Goal: Find specific page/section: Find specific page/section

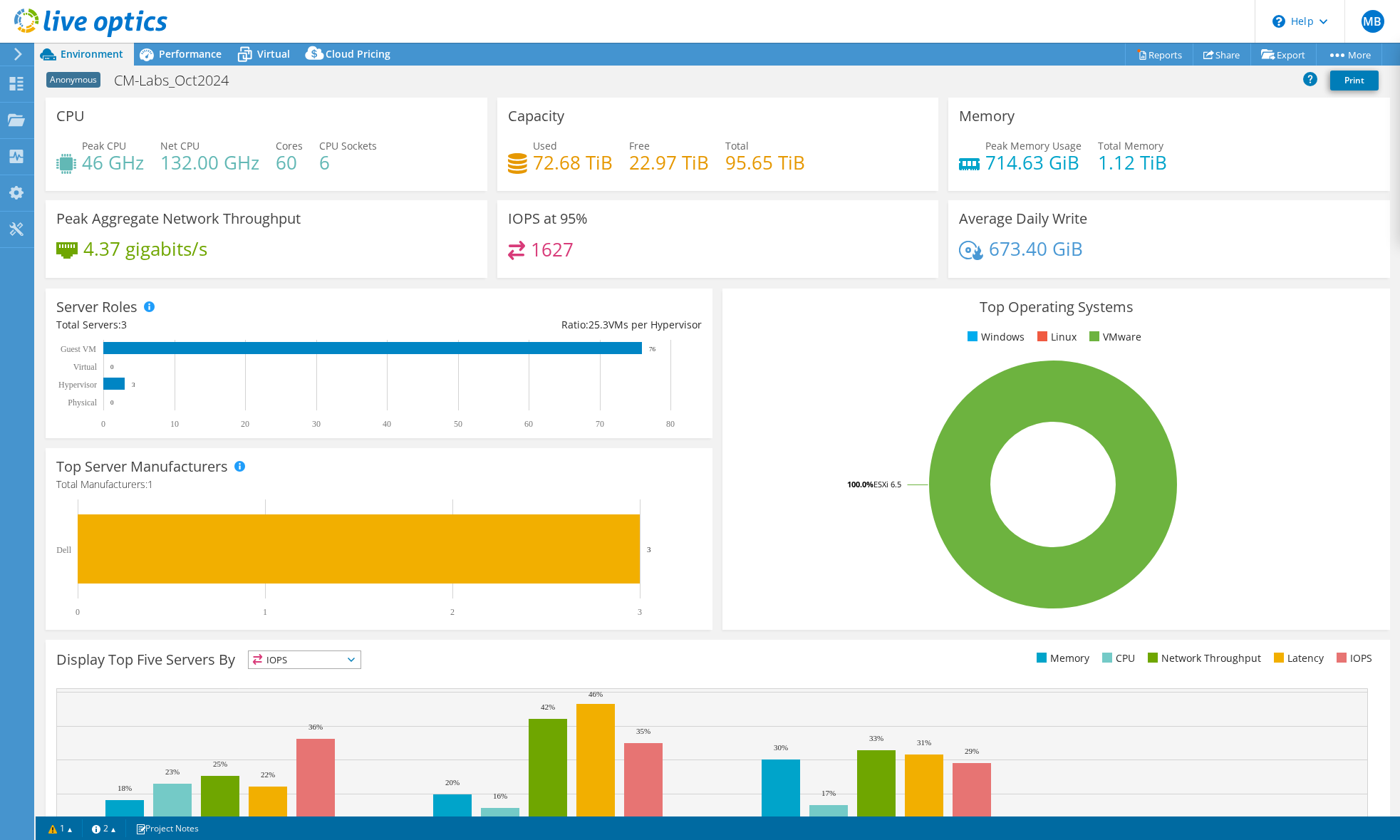
select select "USD"
click at [548, 84] on div "Anonymous CM-Labs_Oct2024 Print" at bounding box center [718, 80] width 1365 height 27
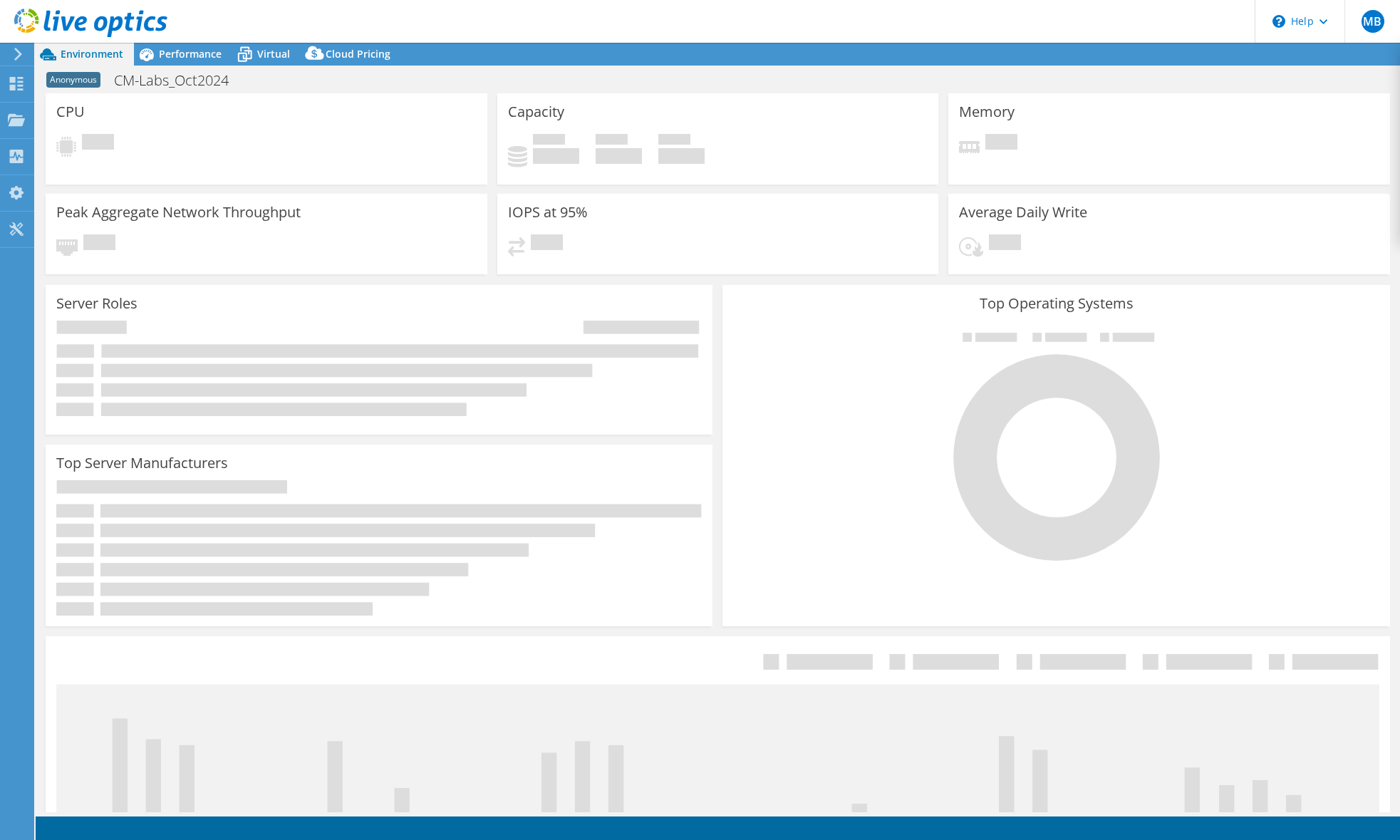
select select "USD"
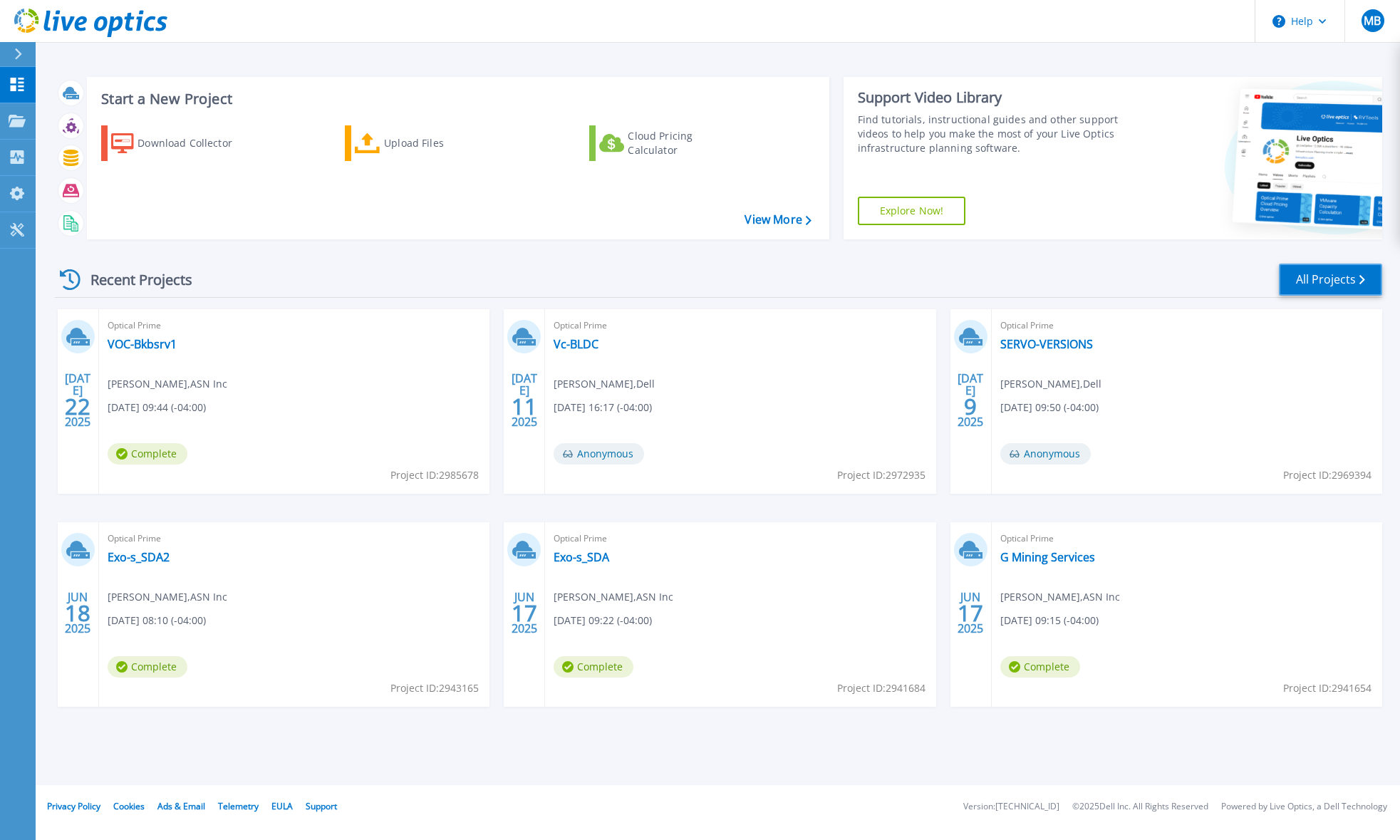
click at [1347, 292] on link "All Projects" at bounding box center [1330, 280] width 103 height 32
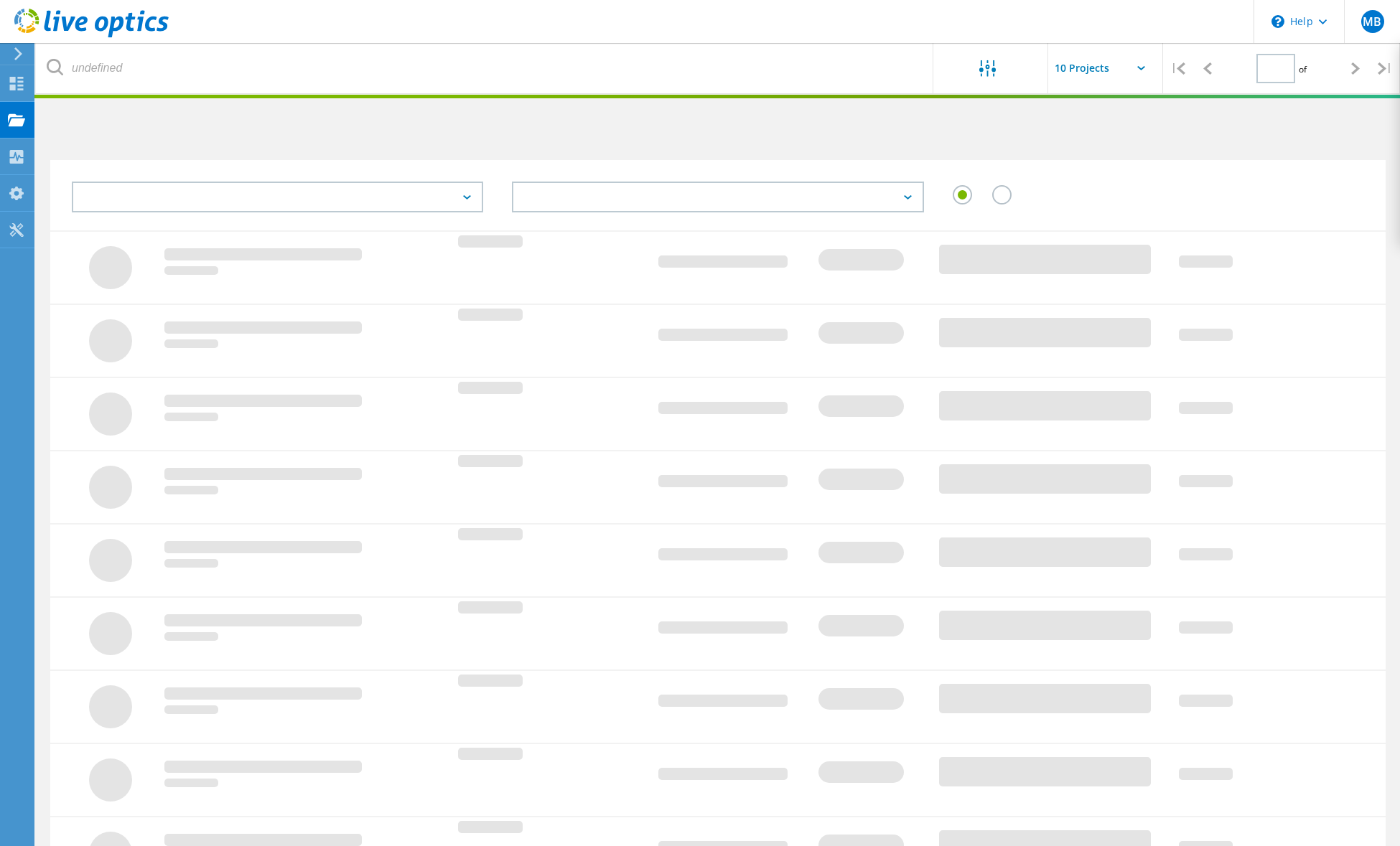
type input "2"
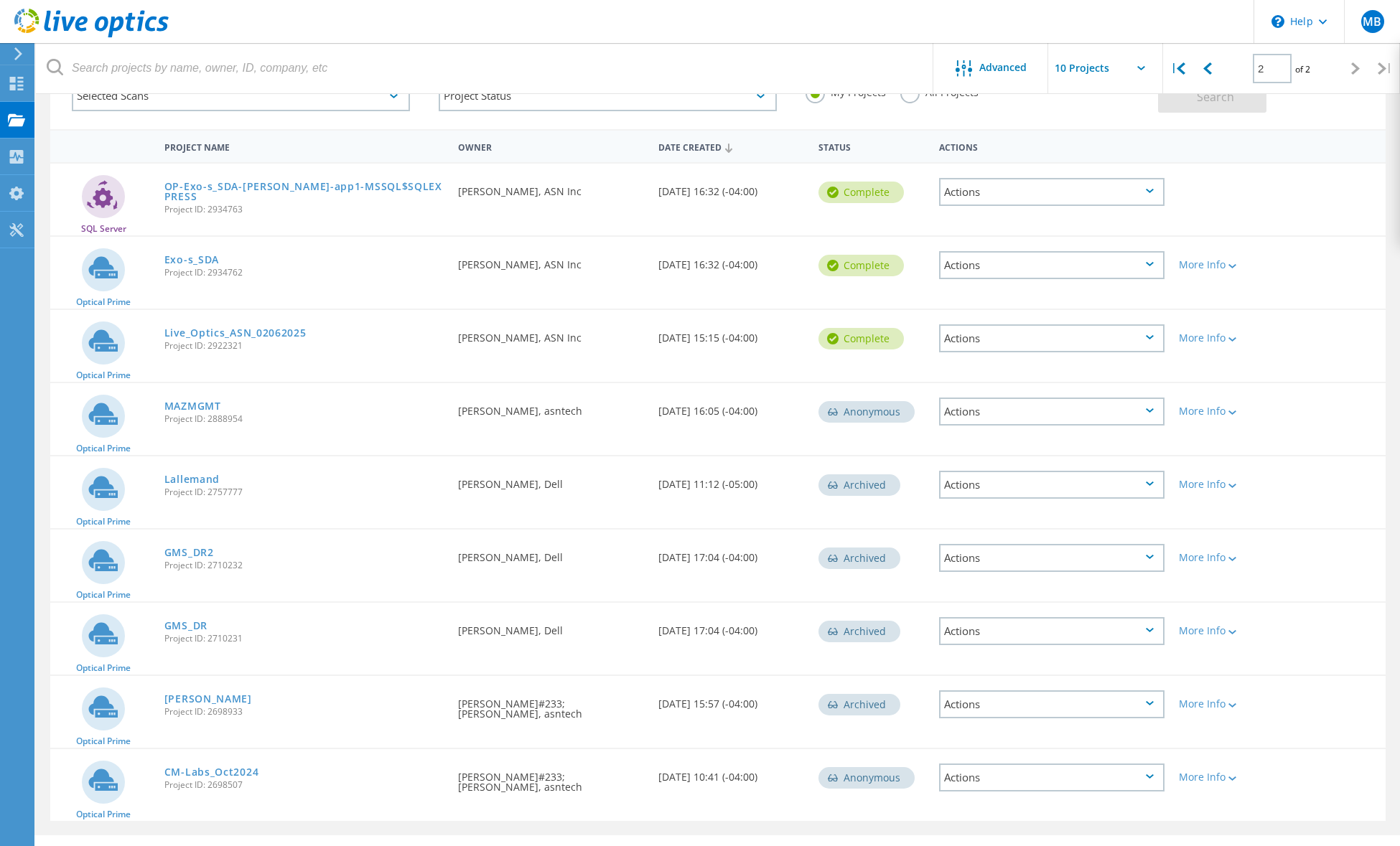
scroll to position [134, 0]
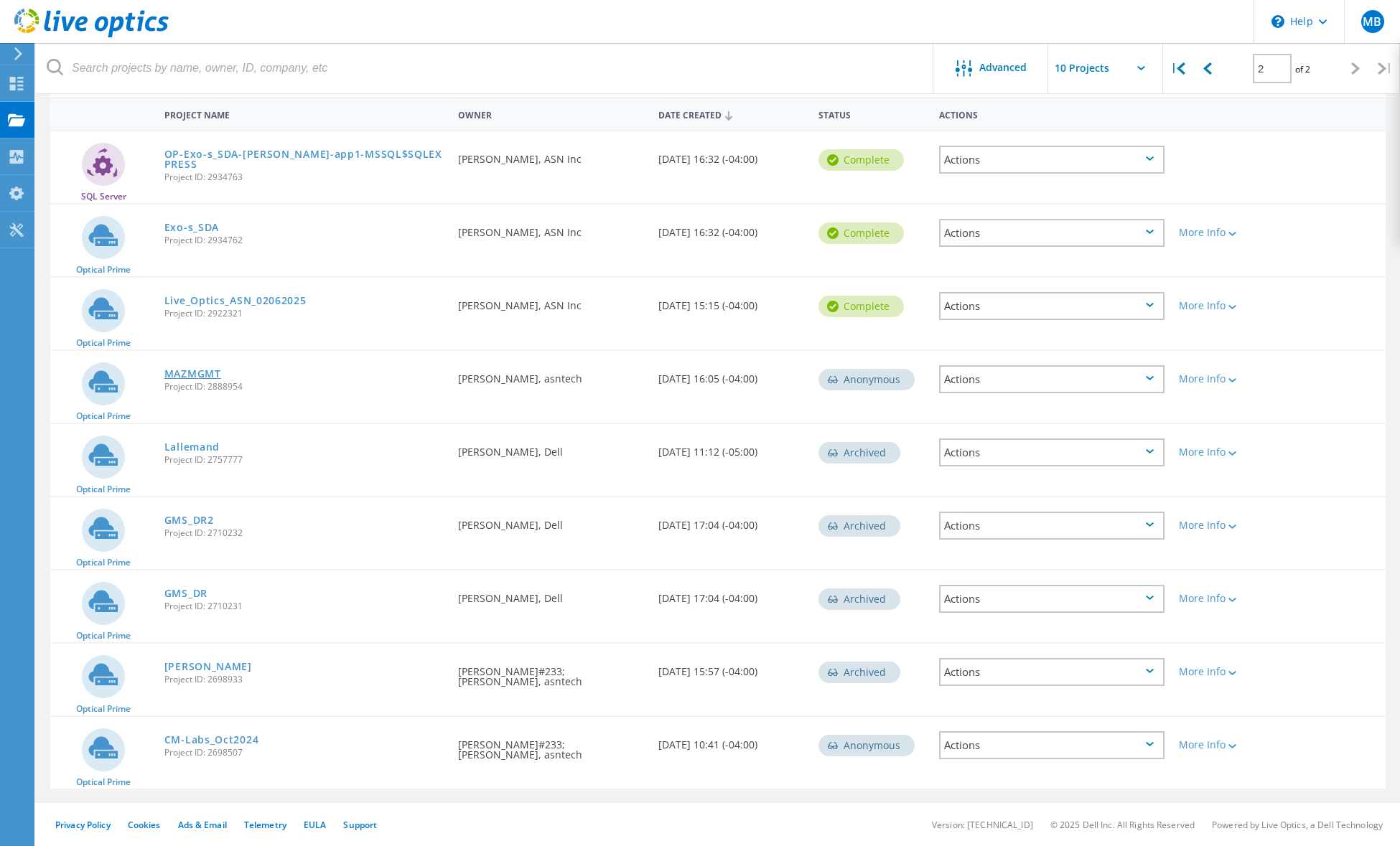
click at [192, 372] on link "MAZMGMT" at bounding box center [193, 373] width 57 height 10
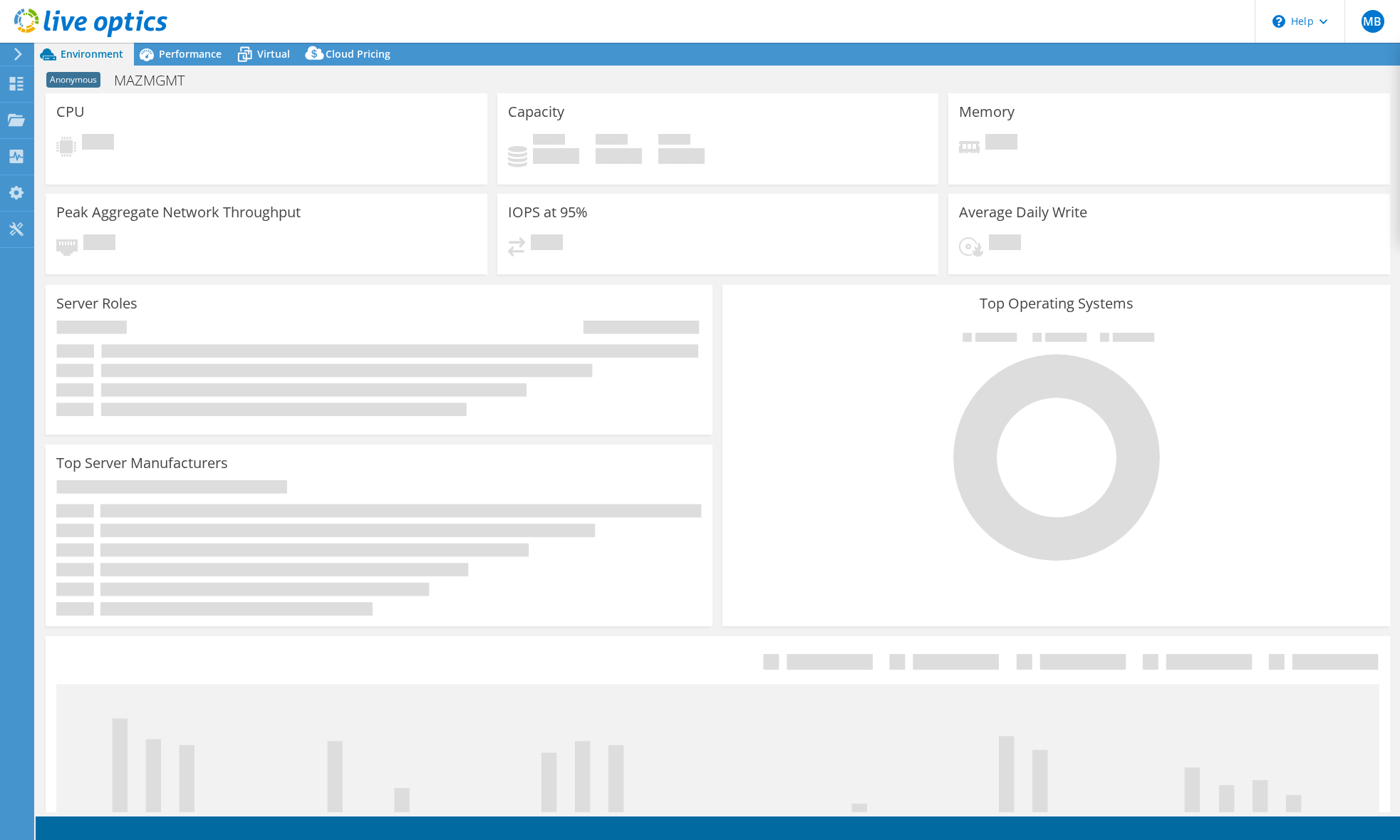
select select "USD"
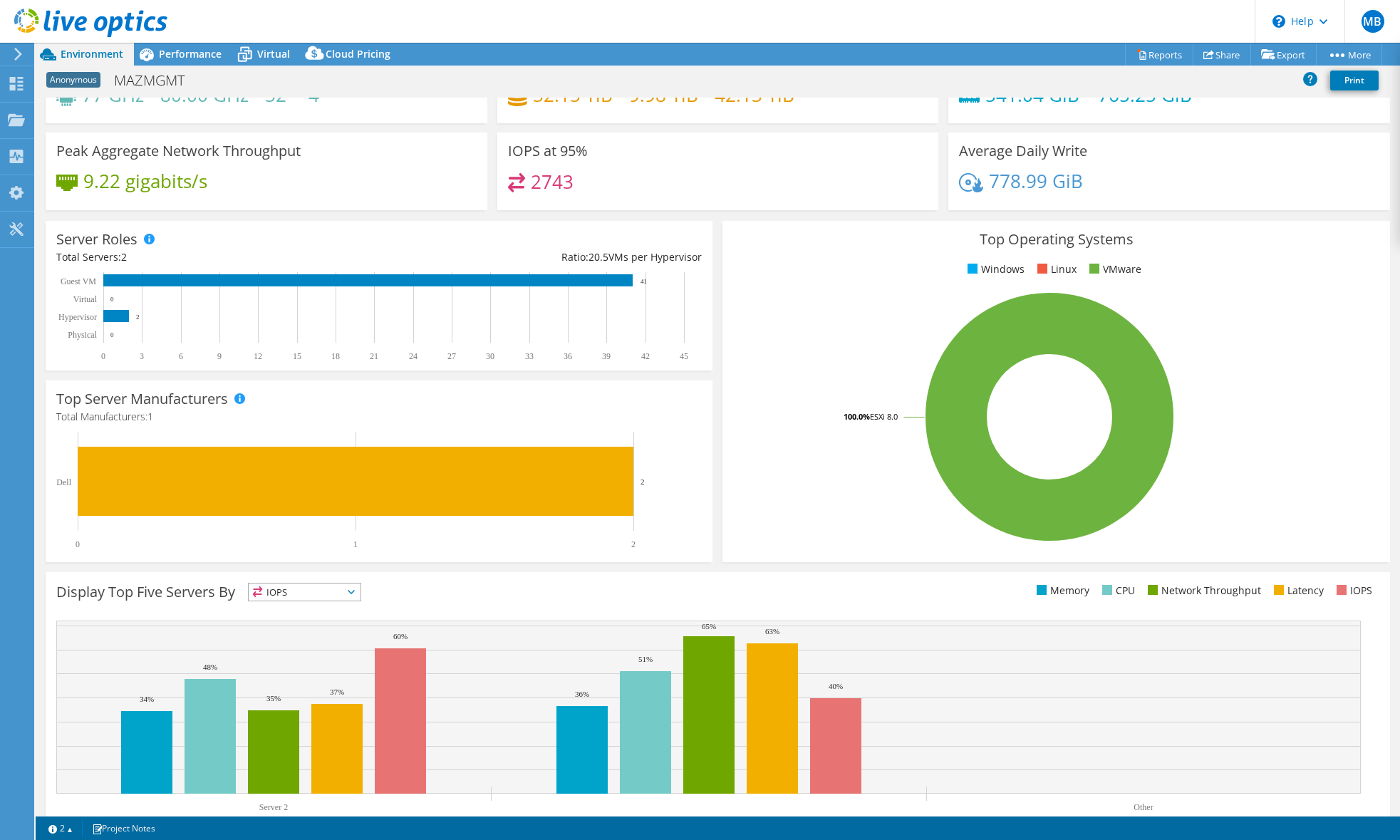
scroll to position [111, 0]
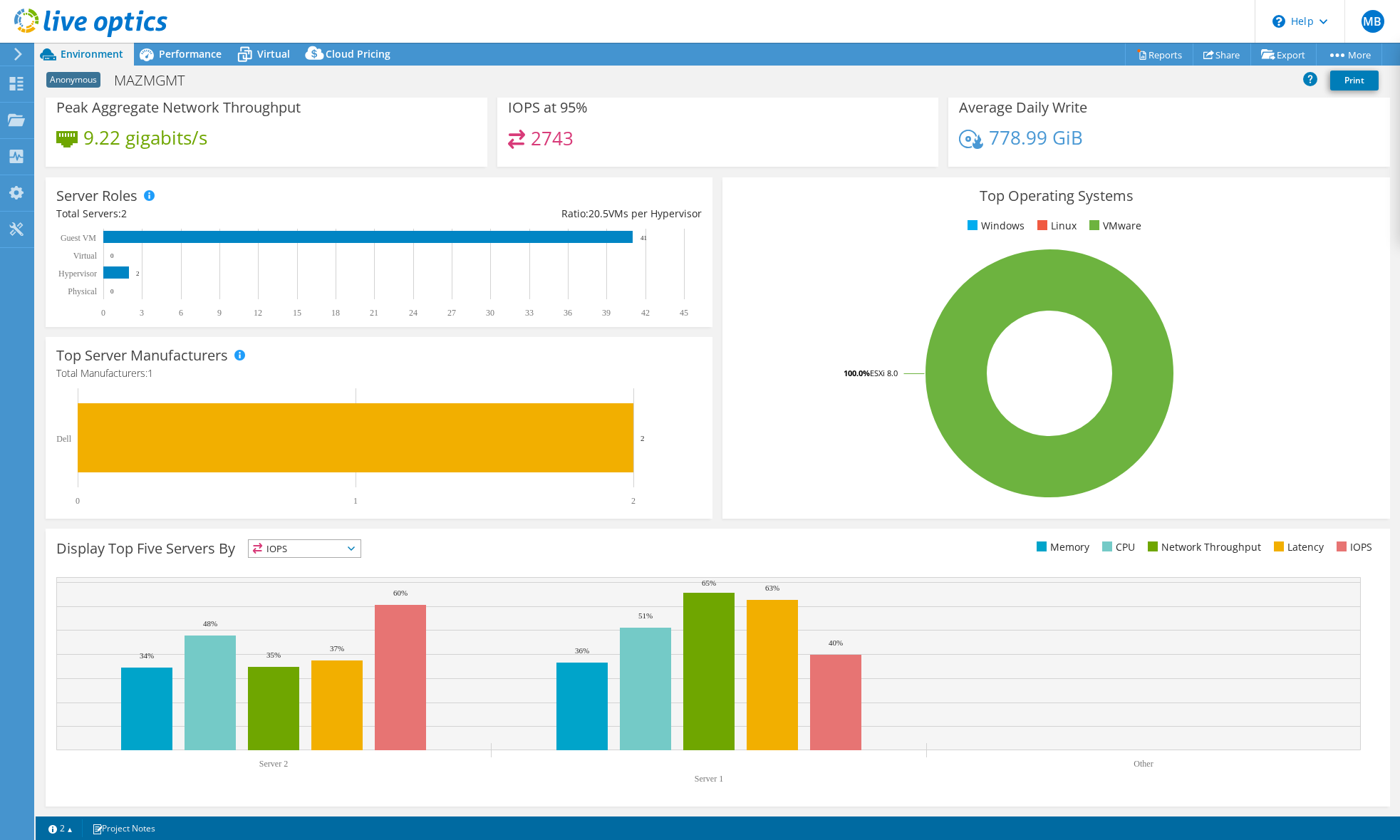
click at [366, 15] on header "MB End User [PERSON_NAME] [EMAIL_ADDRESS][DOMAIN_NAME] ASN Inc My Profile Log O…" at bounding box center [700, 21] width 1400 height 43
